Goal: Transaction & Acquisition: Obtain resource

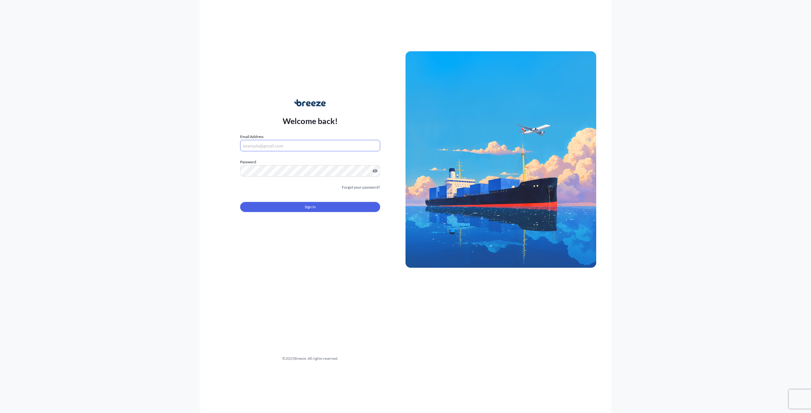
click at [293, 144] on input "Email Address" at bounding box center [310, 145] width 140 height 11
click at [293, 150] on input "Email Address" at bounding box center [310, 145] width 140 height 11
click at [308, 147] on input "Email Address" at bounding box center [310, 145] width 140 height 11
type input "[PERSON_NAME][EMAIL_ADDRESS][DOMAIN_NAME]"
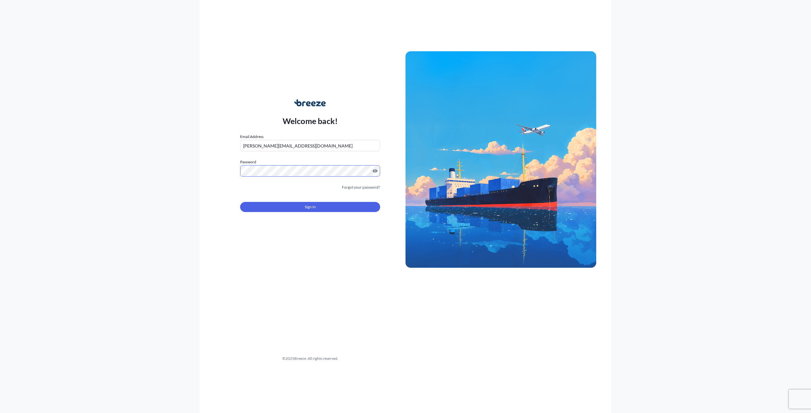
click at [310, 319] on div "Welcome back! Email Address [PERSON_NAME][EMAIL_ADDRESS][DOMAIN_NAME] Password …" at bounding box center [405, 206] width 412 height 413
click at [368, 187] on link "Forgot your password?" at bounding box center [361, 187] width 38 height 6
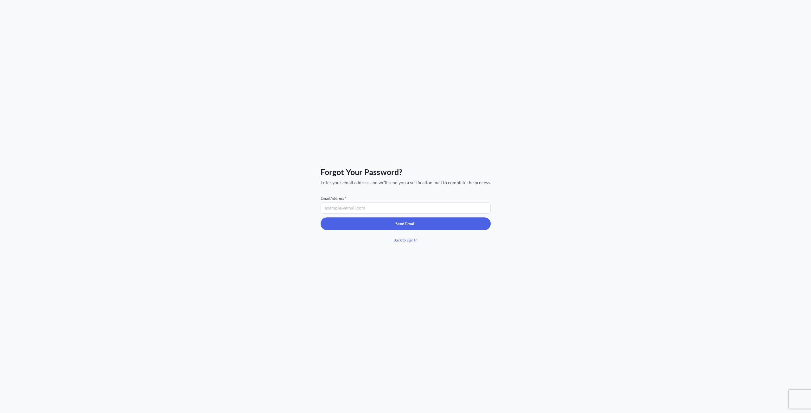
click at [374, 208] on input "Email Address *" at bounding box center [405, 207] width 170 height 11
type input "[PERSON_NAME][EMAIL_ADDRESS][DOMAIN_NAME]"
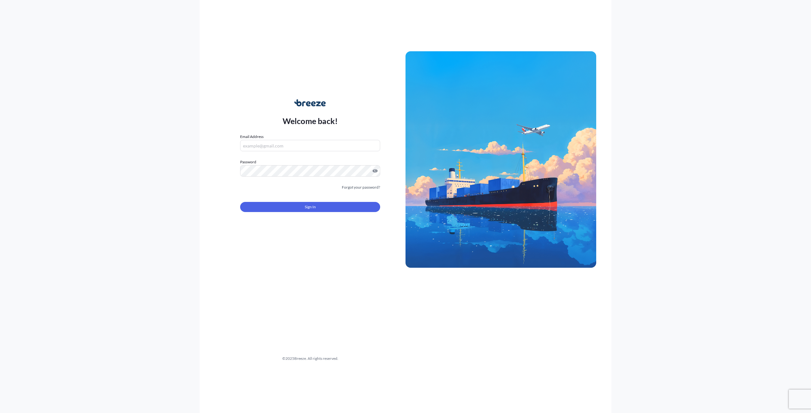
click at [300, 151] on input "Email Address" at bounding box center [310, 145] width 140 height 11
click at [301, 149] on input "Email Address" at bounding box center [310, 145] width 140 height 11
drag, startPoint x: 301, startPoint y: 149, endPoint x: 303, endPoint y: 141, distance: 8.1
click at [303, 141] on input "Email Address" at bounding box center [310, 145] width 140 height 11
type input "[PERSON_NAME][EMAIL_ADDRESS][DOMAIN_NAME]"
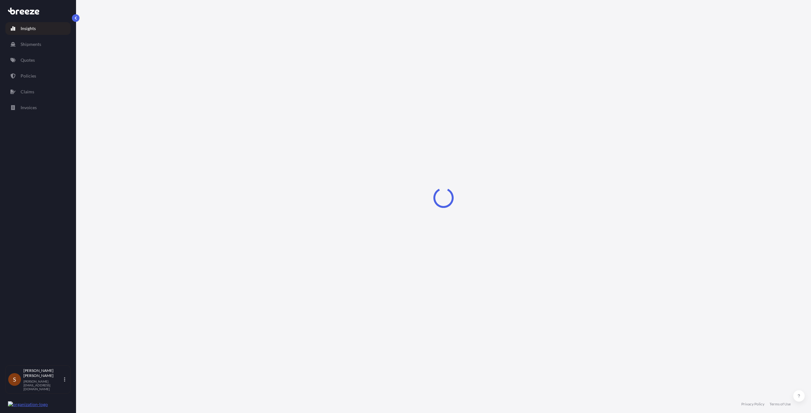
select select "2025"
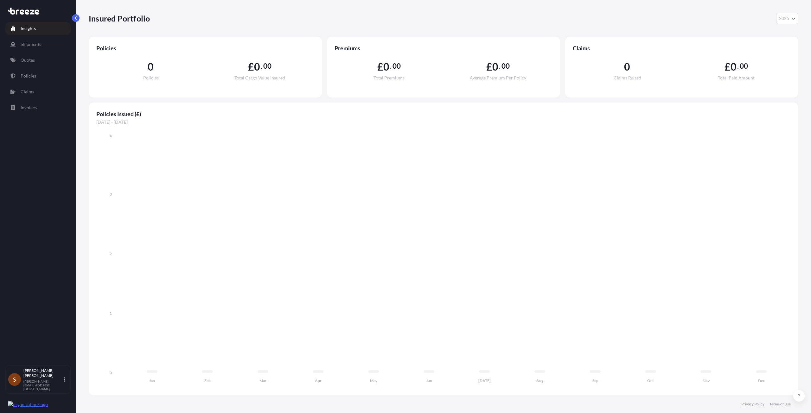
click at [46, 204] on div "Insights Shipments Quotes Policies Claims Invoices" at bounding box center [37, 190] width 65 height 349
click at [30, 60] on p "Quotes" at bounding box center [28, 60] width 14 height 6
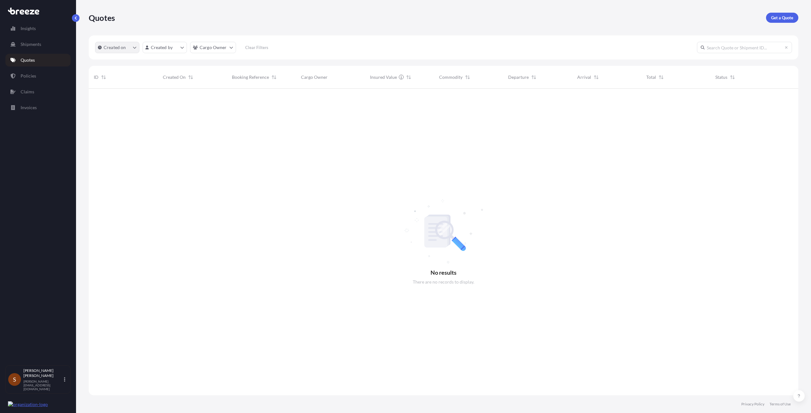
scroll to position [325, 705]
click at [217, 195] on div at bounding box center [443, 242] width 709 height 307
click at [784, 21] on link "Get a Quote" at bounding box center [782, 18] width 32 height 10
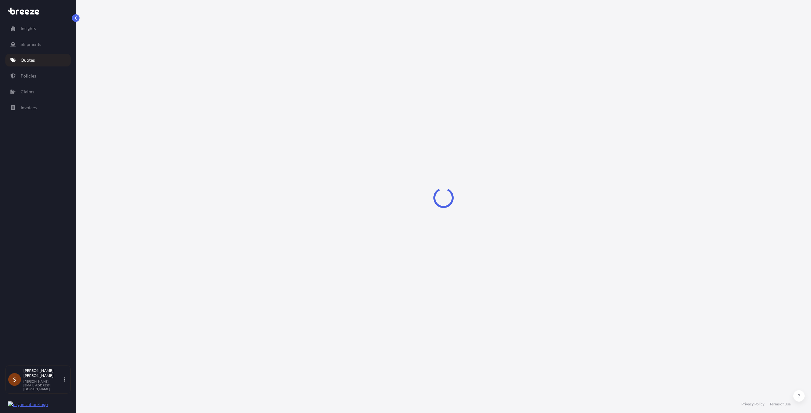
select select "Sea"
select select "1"
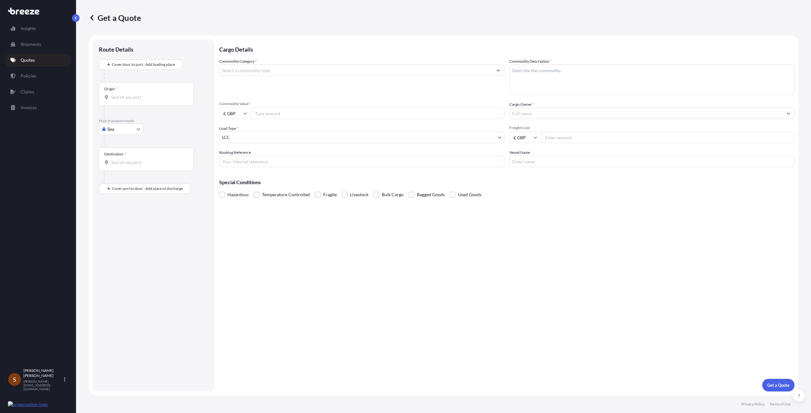
click at [131, 95] on input "Origin *" at bounding box center [148, 97] width 75 height 6
click at [137, 241] on div "Route Details Cover door to port - Add loading place Place of loading Road Road…" at bounding box center [153, 216] width 109 height 340
click at [153, 75] on input "Place of loading" at bounding box center [148, 74] width 75 height 6
click at [117, 139] on div "Origin *" at bounding box center [146, 131] width 95 height 23
click at [117, 138] on input "Origin * Please select an origin" at bounding box center [148, 134] width 75 height 6
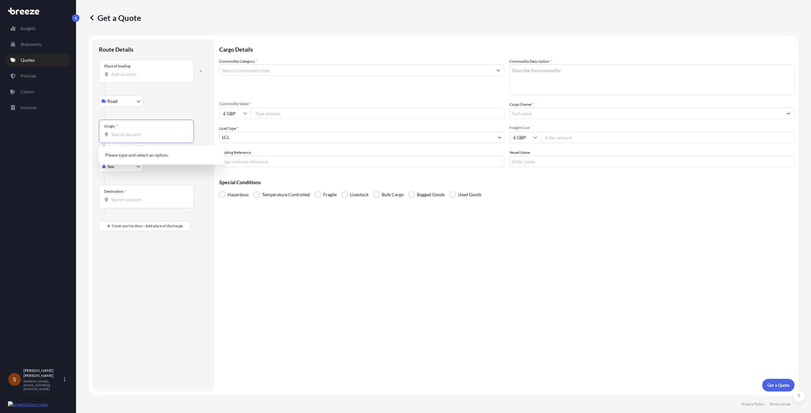
click at [217, 330] on form "Route Details Place of loading Road Road Rail Origin * Please select an origin …" at bounding box center [443, 215] width 709 height 360
click at [362, 264] on div "Cargo Details Commodity Category * Commodity Description * Commodity Value * £ …" at bounding box center [506, 215] width 575 height 352
drag, startPoint x: 377, startPoint y: 269, endPoint x: 136, endPoint y: 175, distance: 259.0
click at [377, 269] on div "Cargo Details Commodity Category * Commodity Description * Commodity Value * £ …" at bounding box center [506, 215] width 575 height 352
drag, startPoint x: 28, startPoint y: 216, endPoint x: 70, endPoint y: 11, distance: 208.8
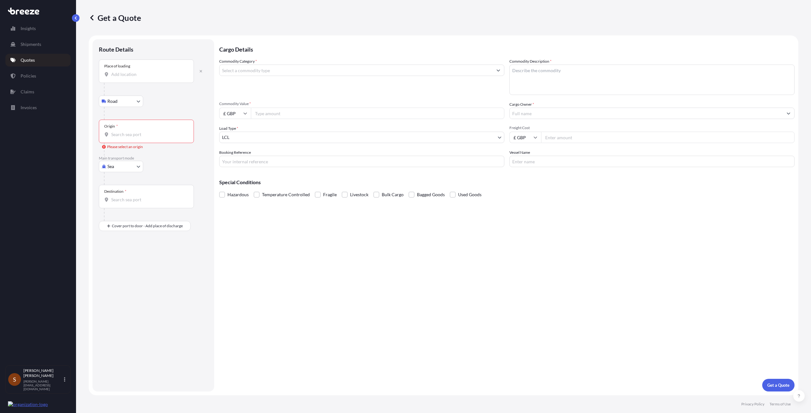
click at [28, 216] on div "Insights Shipments Quotes Policies Claims Invoices" at bounding box center [37, 190] width 65 height 349
click at [342, 308] on div "Cargo Details Commodity Category * Commodity Description * Commodity Value * £ …" at bounding box center [506, 215] width 575 height 352
drag, startPoint x: 364, startPoint y: 255, endPoint x: 364, endPoint y: 248, distance: 7.0
click at [364, 255] on div "Cargo Details Commodity Category * Commodity Description * Commodity Value * £ …" at bounding box center [506, 215] width 575 height 352
click at [372, 267] on div "Cargo Details Commodity Category * Commodity Description * Commodity Value * £ …" at bounding box center [506, 215] width 575 height 352
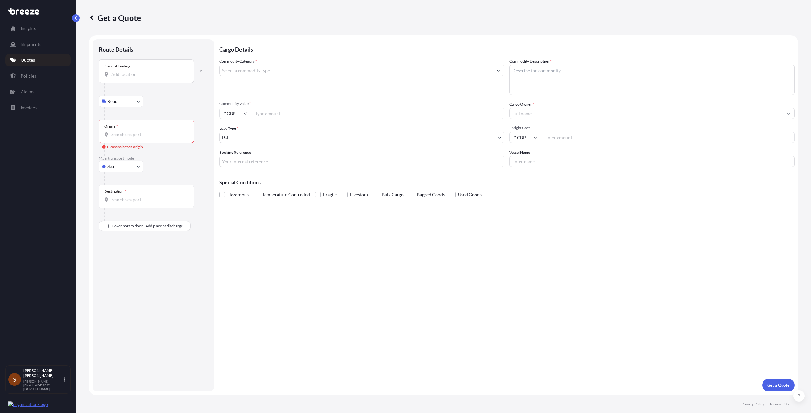
click at [76, 197] on div "Insights Shipments Quotes Policies Claims Invoices S [PERSON_NAME] [PERSON_NAME…" at bounding box center [38, 206] width 76 height 413
click at [345, 262] on div "Cargo Details Commodity Category * Commodity Description * Commodity Value * £ …" at bounding box center [506, 215] width 575 height 352
